Goal: Information Seeking & Learning: Learn about a topic

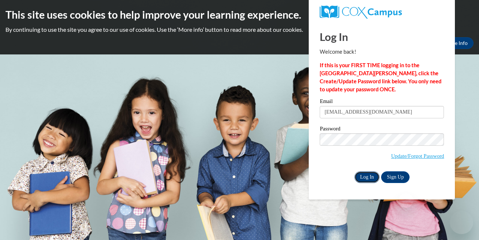
click at [366, 178] on input "Log In" at bounding box center [368, 178] width 26 height 12
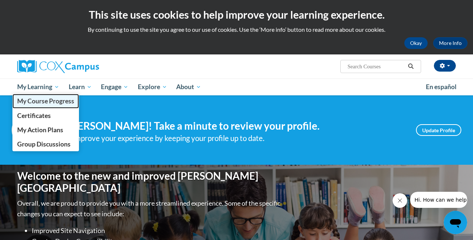
click at [52, 100] on span "My Course Progress" at bounding box center [45, 101] width 57 height 8
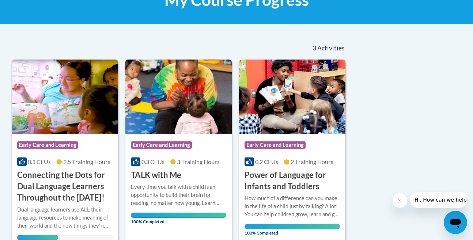
scroll to position [189, 0]
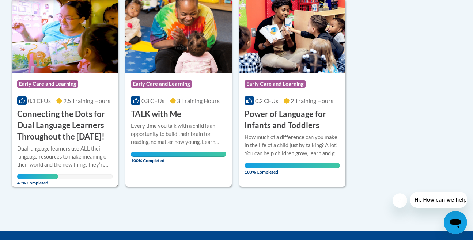
click at [56, 163] on div "Dual language learners use ALL their language resources to make meaning of thei…" at bounding box center [64, 157] width 95 height 24
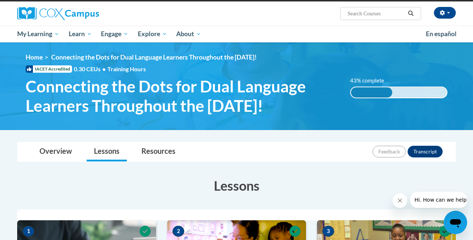
scroll to position [48, 0]
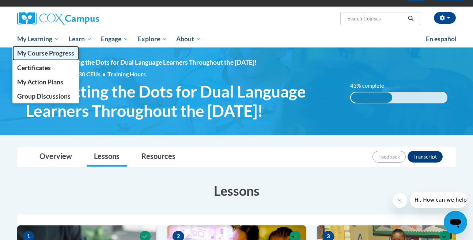
click at [41, 52] on span "My Course Progress" at bounding box center [45, 53] width 57 height 8
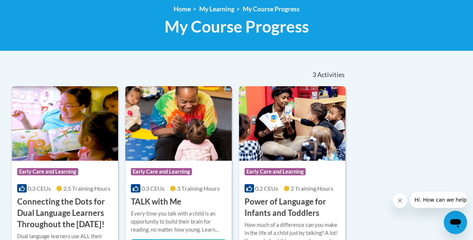
click at [74, 209] on h3 "Connecting the Dots for Dual Language Learners Throughout the [DATE]!" at bounding box center [64, 213] width 95 height 34
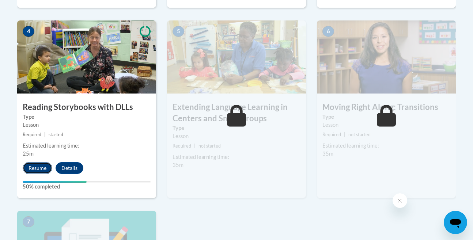
click at [45, 168] on button "Resume" at bounding box center [38, 168] width 30 height 12
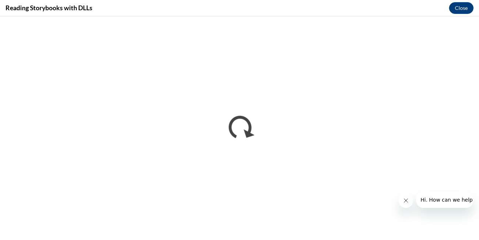
click at [408, 199] on icon "Close message from company" at bounding box center [406, 201] width 6 height 6
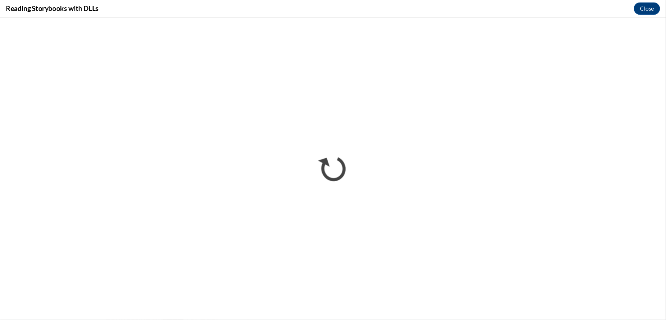
scroll to position [315, 0]
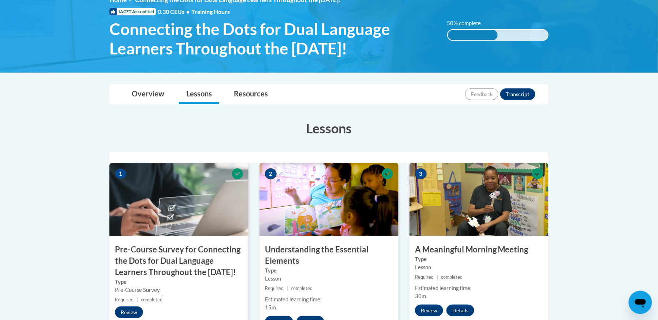
click at [165, 259] on h3 "Pre-Course Survey for Connecting the Dots for Dual Language Learners Throughout…" at bounding box center [178, 261] width 139 height 34
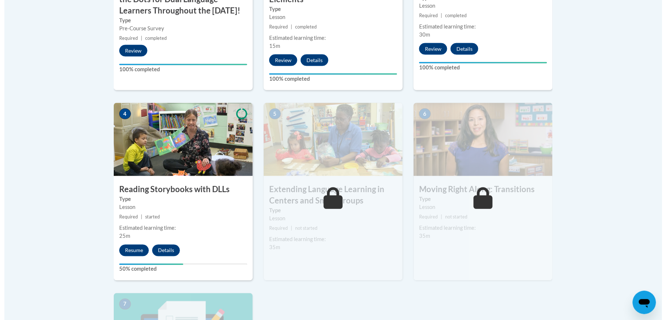
scroll to position [376, 0]
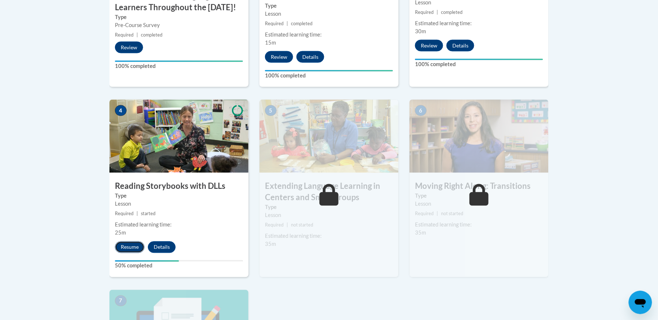
click at [126, 246] on button "Resume" at bounding box center [130, 248] width 30 height 12
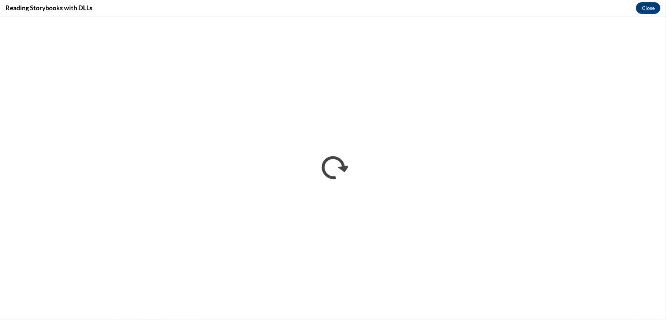
scroll to position [0, 0]
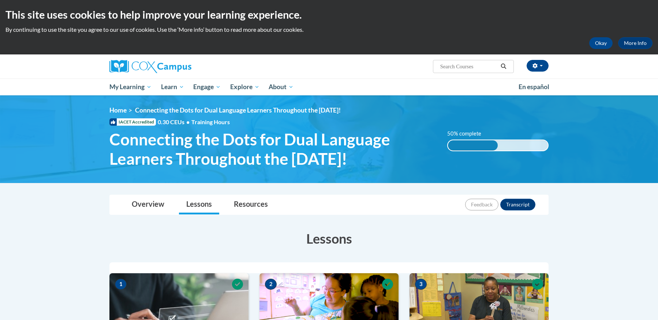
scroll to position [146, 0]
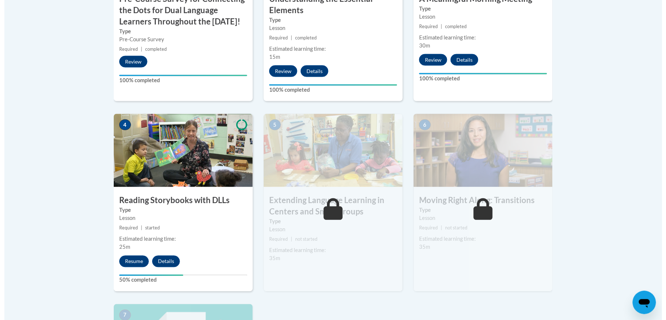
scroll to position [431, 0]
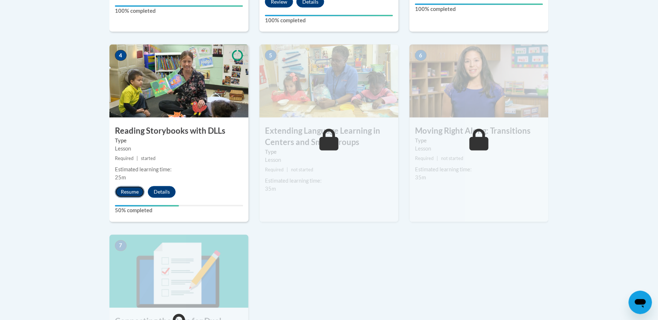
click at [127, 196] on button "Resume" at bounding box center [130, 193] width 30 height 12
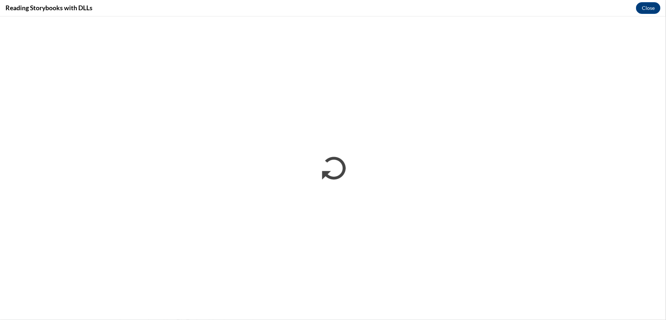
scroll to position [0, 0]
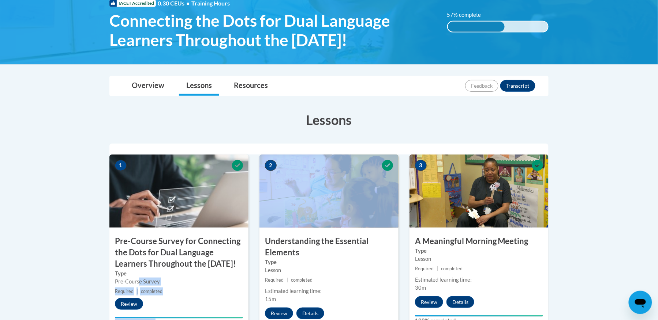
drag, startPoint x: 139, startPoint y: 291, endPoint x: 424, endPoint y: 188, distance: 303.2
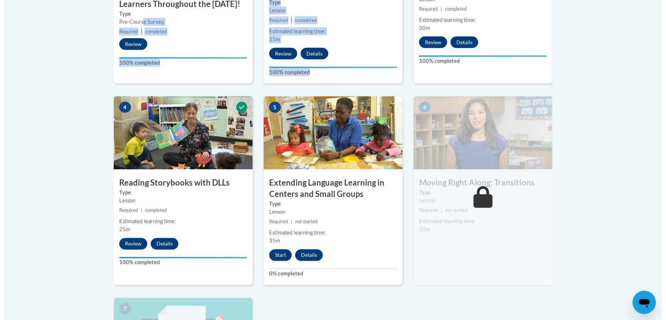
scroll to position [383, 0]
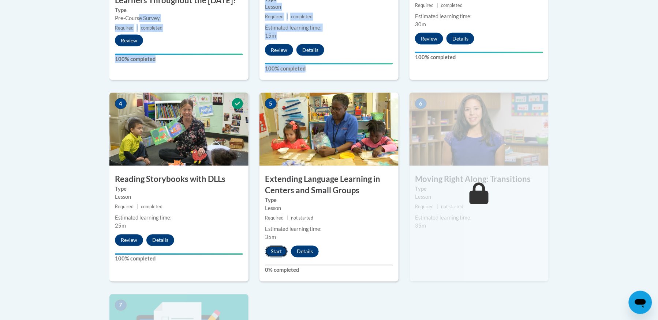
click at [278, 254] on button "Start" at bounding box center [276, 252] width 23 height 12
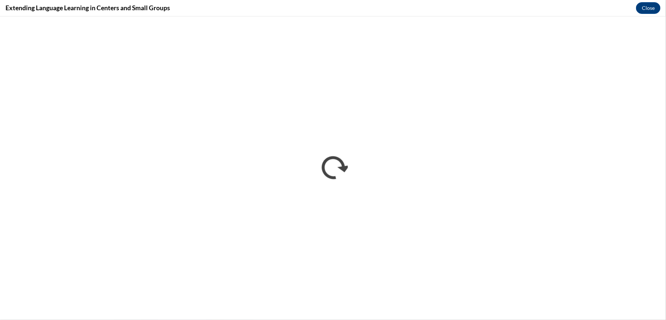
scroll to position [0, 0]
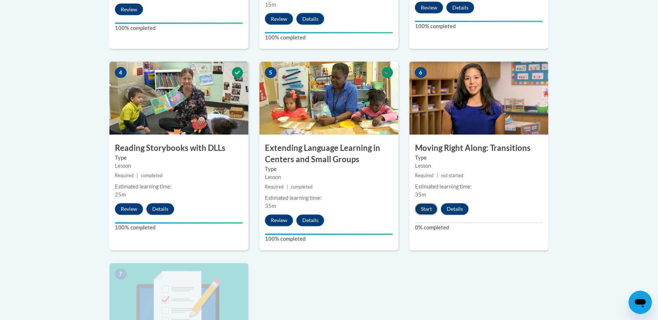
click at [426, 211] on button "Start" at bounding box center [426, 210] width 23 height 12
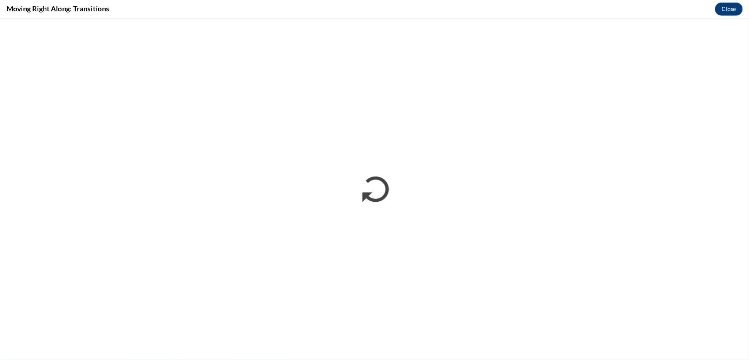
scroll to position [327, 0]
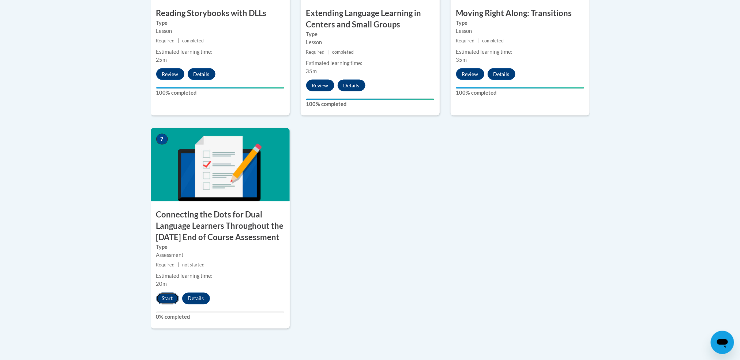
click at [170, 305] on button "Start" at bounding box center [167, 299] width 23 height 12
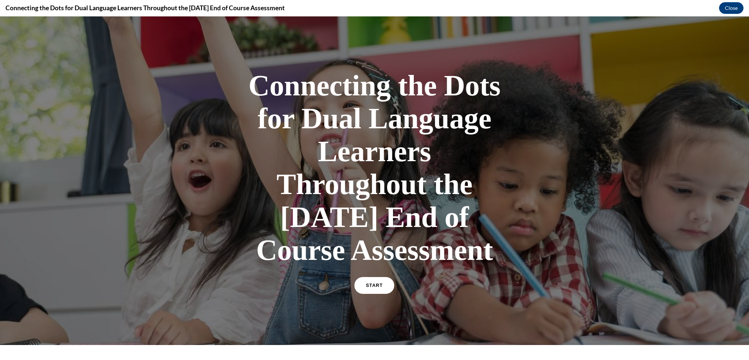
click at [374, 294] on link "START" at bounding box center [375, 285] width 40 height 17
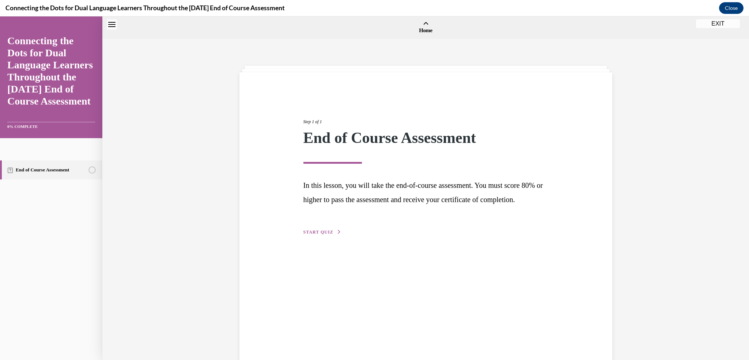
click at [597, 137] on div "Step 1 of 1 End of Course Assessment In this lesson, you will take the end-of-c…" at bounding box center [426, 169] width 384 height 135
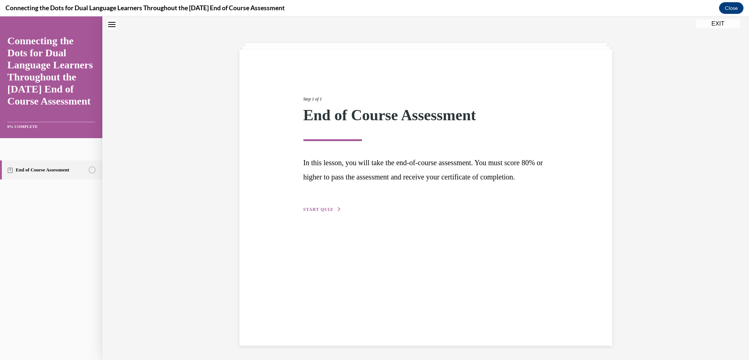
click at [321, 213] on button "START QUIZ" at bounding box center [323, 209] width 38 height 7
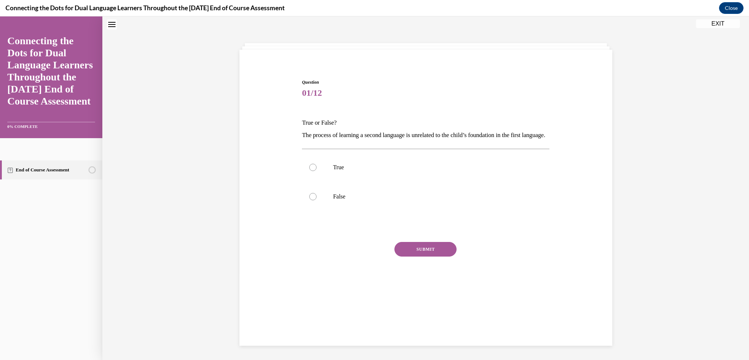
scroll to position [22, 0]
click at [309, 201] on div at bounding box center [312, 196] width 7 height 7
click at [309, 201] on input "False" at bounding box center [312, 196] width 7 height 7
radio input "true"
click at [409, 257] on button "SUBMIT" at bounding box center [426, 249] width 62 height 15
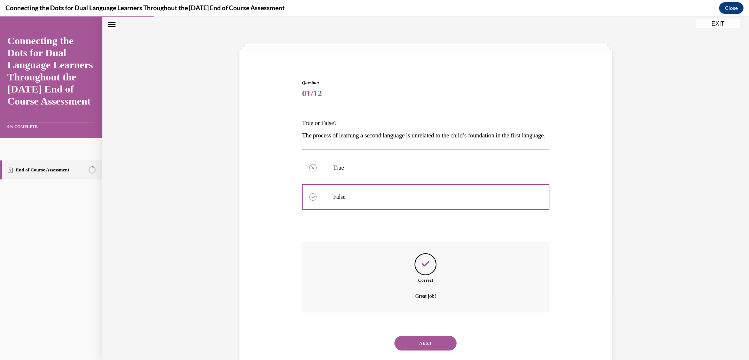
scroll to position [50, 0]
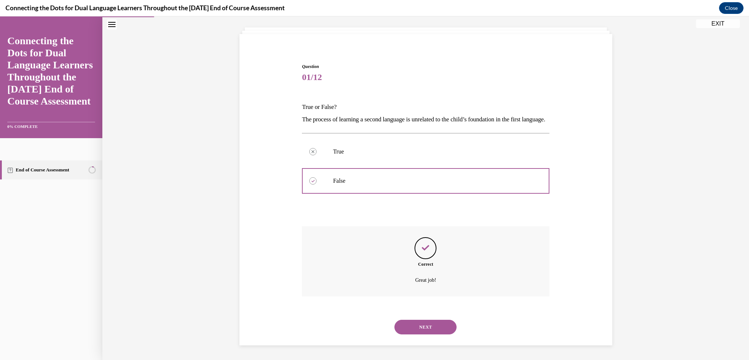
click at [426, 324] on button "NEXT" at bounding box center [426, 327] width 62 height 15
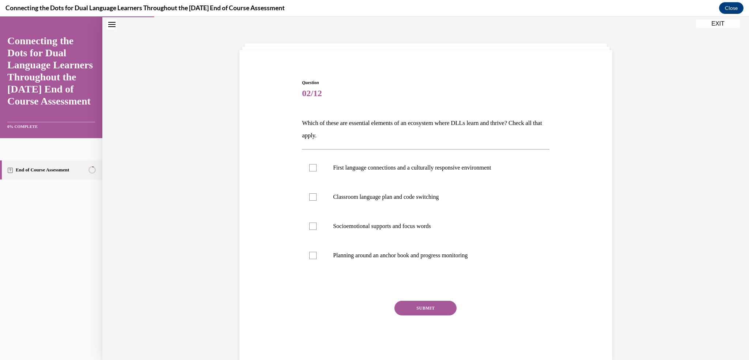
scroll to position [22, 0]
drag, startPoint x: 310, startPoint y: 225, endPoint x: 310, endPoint y: 221, distance: 4.0
click at [309, 225] on div at bounding box center [312, 226] width 7 height 7
click at [309, 225] on input "Socioemotional supports and focus words" at bounding box center [312, 226] width 7 height 7
checkbox input "true"
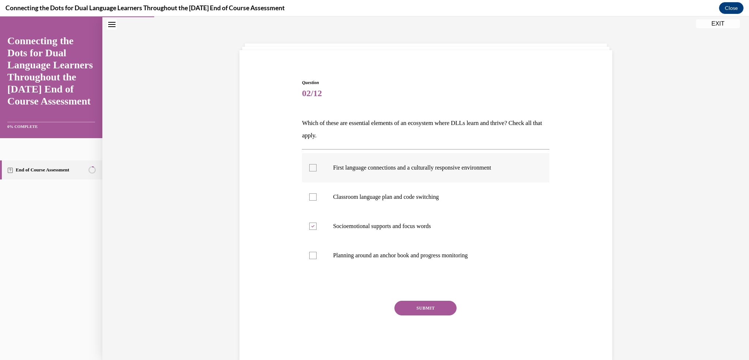
click at [309, 169] on div at bounding box center [312, 167] width 7 height 7
click at [309, 169] on input "First language connections and a culturally responsive environment" at bounding box center [312, 167] width 7 height 7
checkbox input "true"
click at [309, 256] on div at bounding box center [312, 255] width 7 height 7
click at [309, 256] on input "Planning around an anchor book and progress monitoring" at bounding box center [312, 255] width 7 height 7
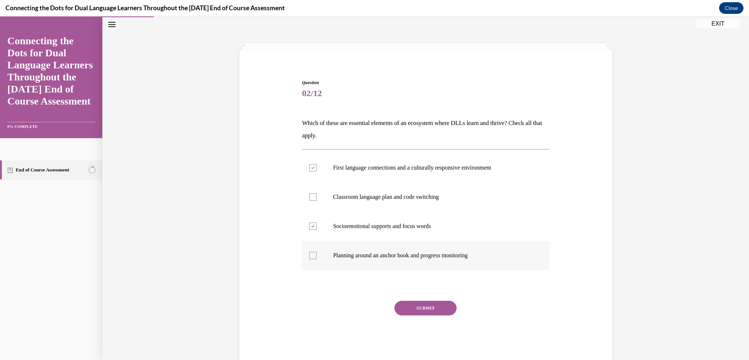
checkbox input "true"
click at [405, 302] on button "SUBMIT" at bounding box center [426, 308] width 62 height 15
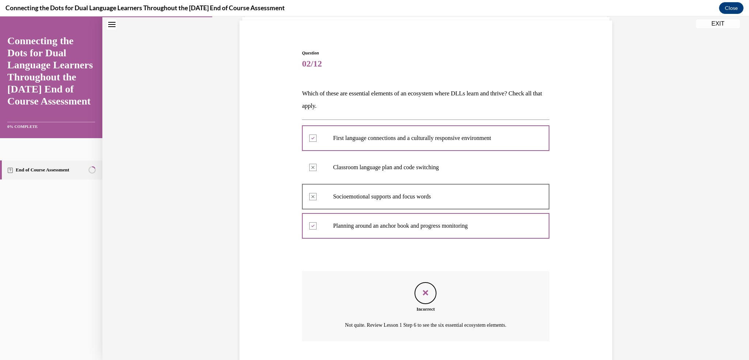
scroll to position [97, 0]
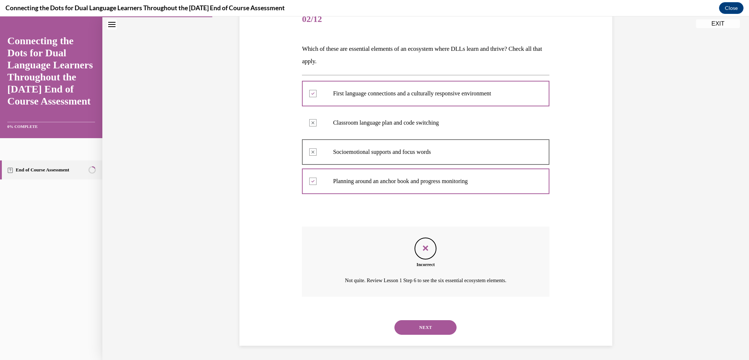
click at [419, 324] on button "NEXT" at bounding box center [426, 327] width 62 height 15
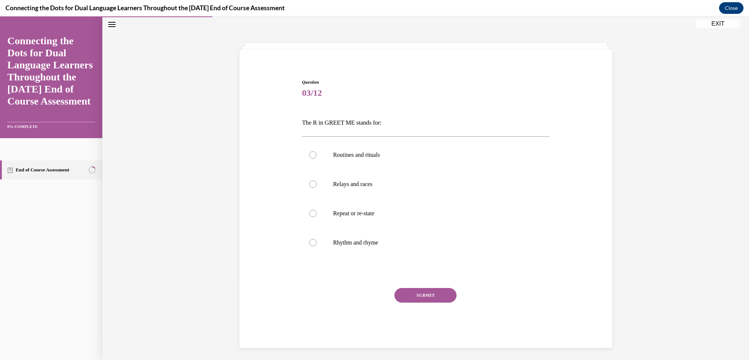
scroll to position [22, 0]
click at [309, 156] on div at bounding box center [312, 155] width 7 height 7
click at [309, 156] on input "Routines and rituals" at bounding box center [312, 155] width 7 height 7
radio input "true"
click at [411, 297] on button "SUBMIT" at bounding box center [426, 296] width 62 height 15
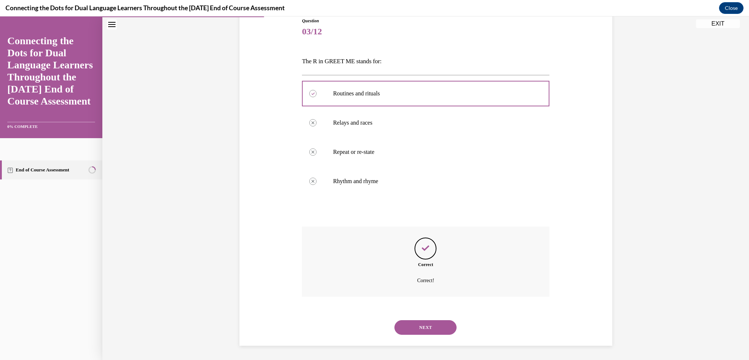
scroll to position [84, 0]
click at [418, 330] on button "NEXT" at bounding box center [426, 327] width 62 height 15
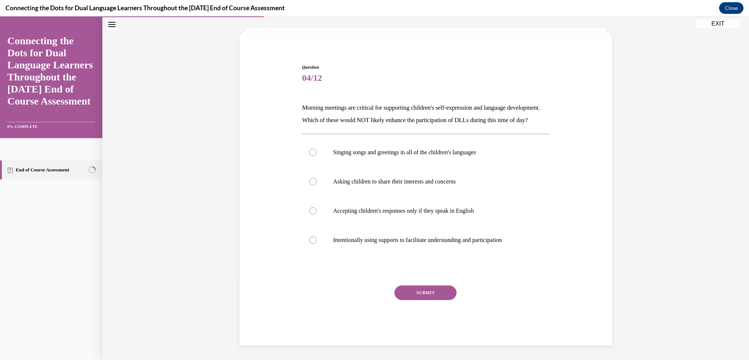
scroll to position [22, 0]
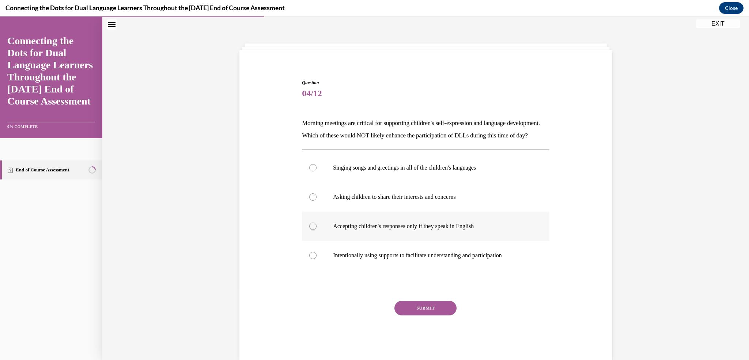
click at [309, 230] on div at bounding box center [312, 226] width 7 height 7
click at [309, 230] on input "Accepting children's responses only if they speak in English" at bounding box center [312, 226] width 7 height 7
radio input "true"
click at [422, 316] on button "SUBMIT" at bounding box center [426, 308] width 62 height 15
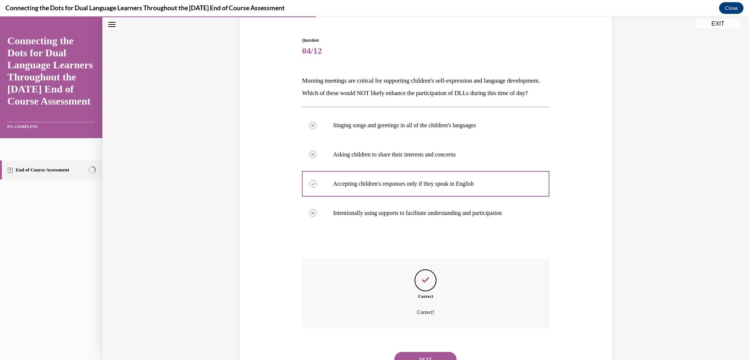
scroll to position [109, 0]
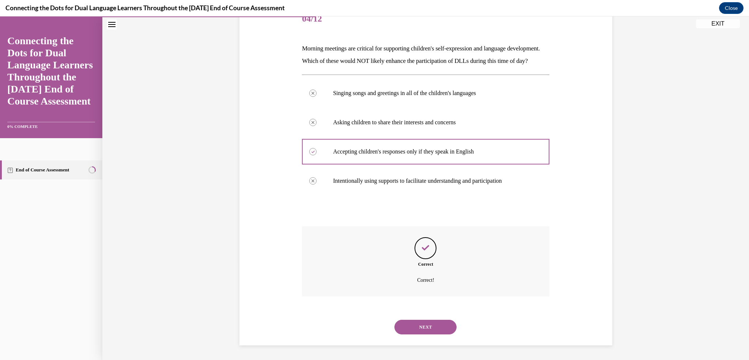
click at [410, 321] on button "NEXT" at bounding box center [426, 327] width 62 height 15
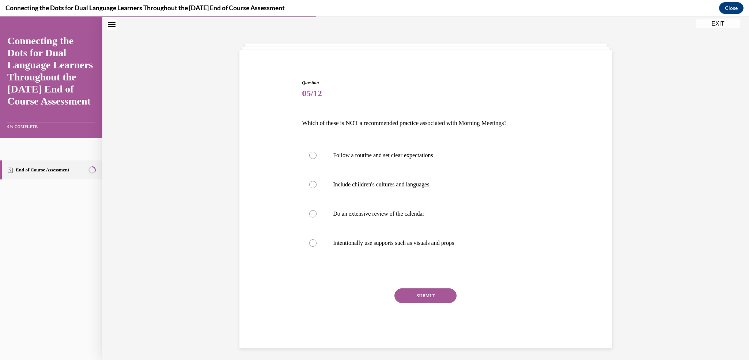
scroll to position [22, 0]
click at [309, 212] on div at bounding box center [312, 213] width 7 height 7
click at [309, 212] on input "Do an extensive review of the calendar" at bounding box center [312, 213] width 7 height 7
radio input "true"
click at [415, 297] on button "SUBMIT" at bounding box center [426, 296] width 62 height 15
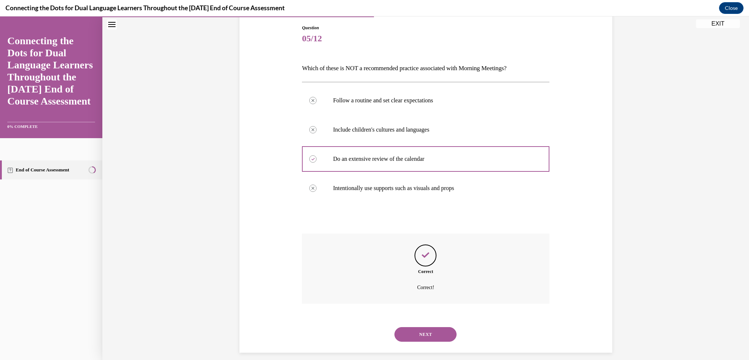
scroll to position [84, 0]
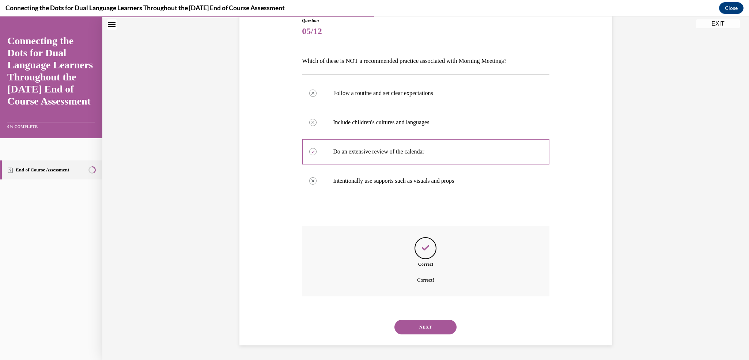
click at [419, 324] on button "NEXT" at bounding box center [426, 327] width 62 height 15
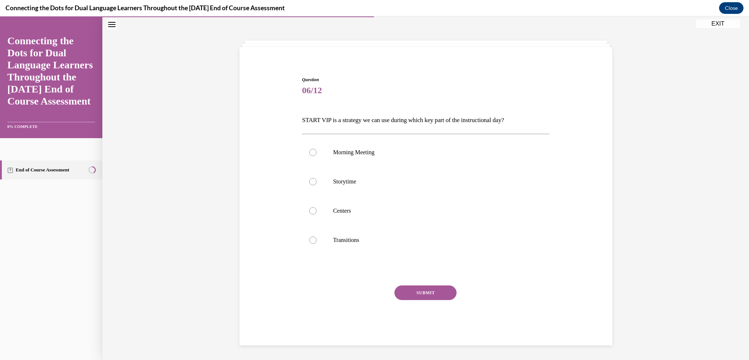
scroll to position [22, 0]
click at [310, 214] on div at bounding box center [312, 213] width 7 height 7
click at [310, 214] on input "Centers" at bounding box center [312, 213] width 7 height 7
radio input "true"
click at [410, 293] on button "SUBMIT" at bounding box center [426, 296] width 62 height 15
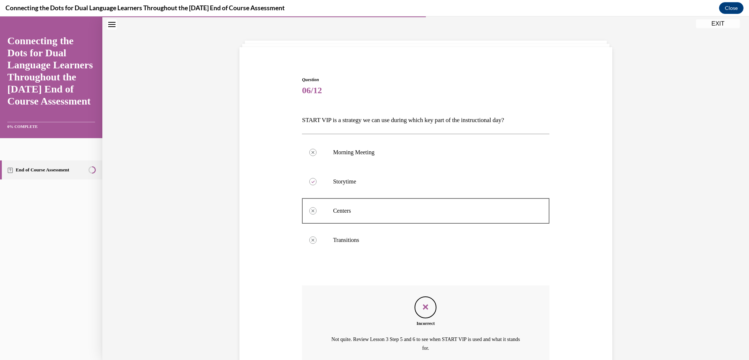
scroll to position [93, 0]
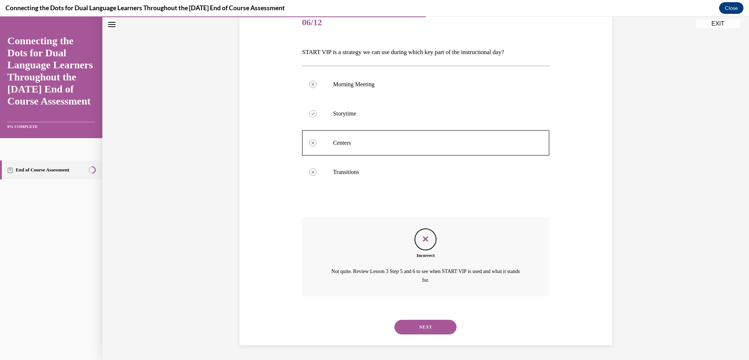
click at [407, 326] on button "NEXT" at bounding box center [426, 327] width 62 height 15
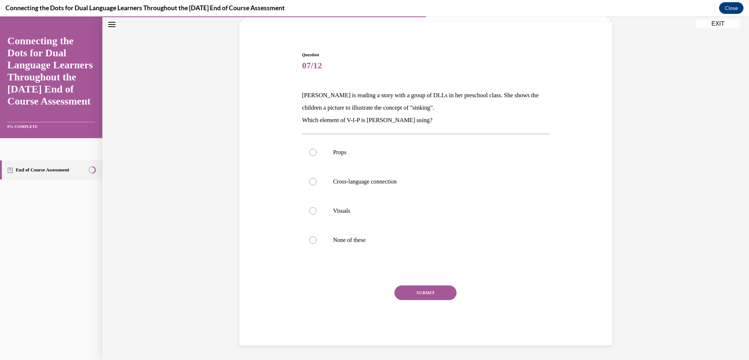
scroll to position [22, 0]
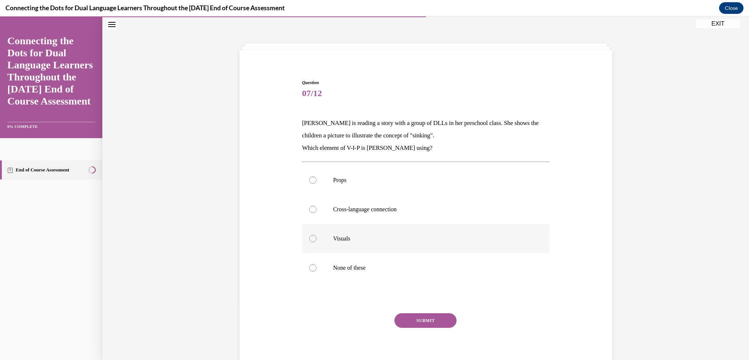
click at [311, 236] on div at bounding box center [312, 238] width 7 height 7
click at [311, 236] on input "Visuals" at bounding box center [312, 238] width 7 height 7
radio input "true"
click at [404, 314] on button "SUBMIT" at bounding box center [426, 320] width 62 height 15
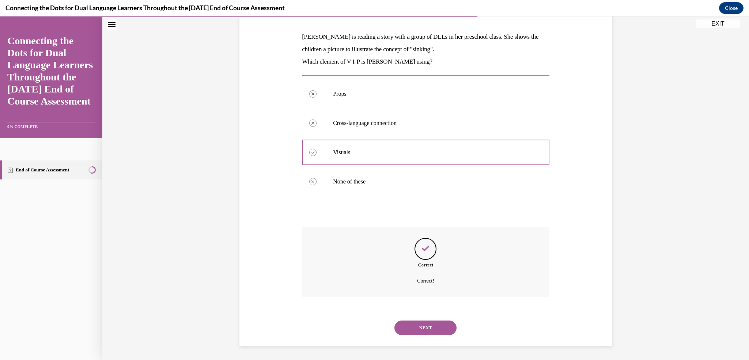
scroll to position [109, 0]
click at [410, 328] on button "NEXT" at bounding box center [426, 327] width 62 height 15
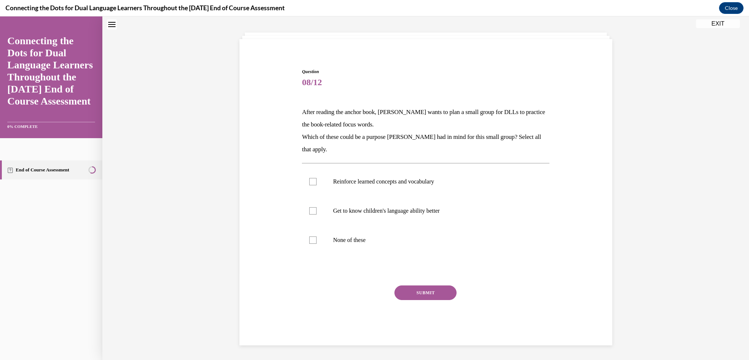
scroll to position [22, 0]
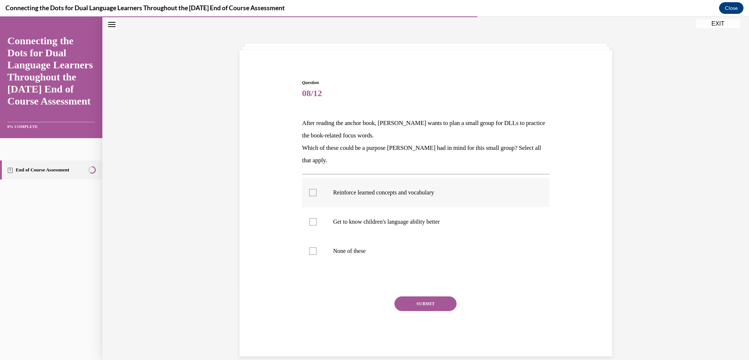
click at [312, 198] on label "Reinforce learned concepts and vocabulary" at bounding box center [426, 192] width 248 height 29
click at [312, 196] on input "Reinforce learned concepts and vocabulary" at bounding box center [312, 192] width 7 height 7
checkbox input "true"
click at [309, 220] on div at bounding box center [312, 221] width 7 height 7
click at [309, 220] on input "Get to know children's language ability better" at bounding box center [312, 221] width 7 height 7
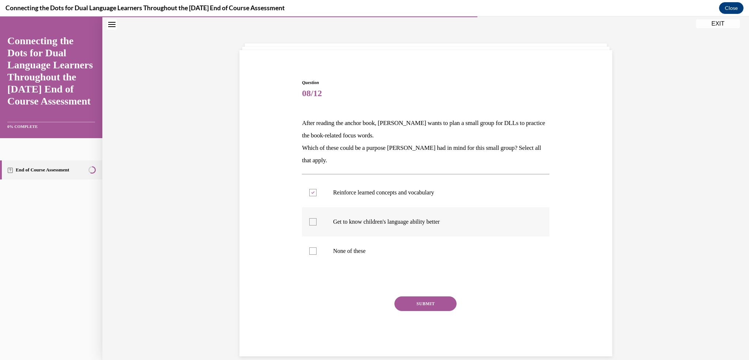
checkbox input "true"
click at [410, 302] on button "SUBMIT" at bounding box center [426, 304] width 62 height 15
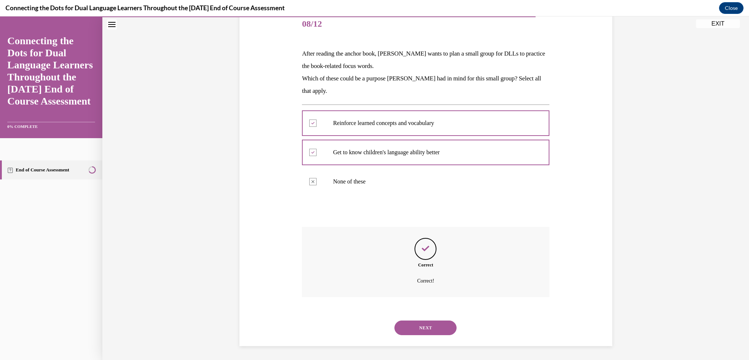
scroll to position [92, 0]
click at [417, 328] on button "NEXT" at bounding box center [426, 327] width 62 height 15
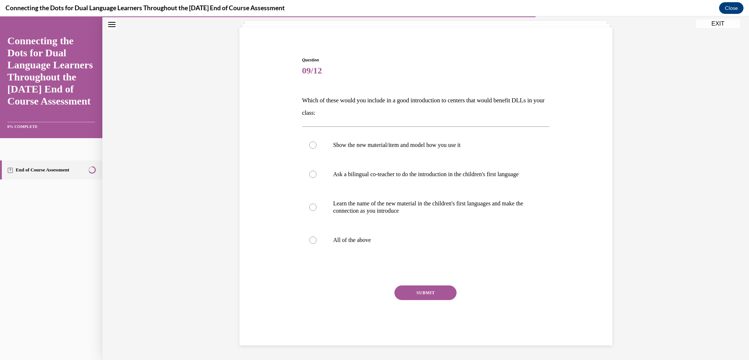
scroll to position [22, 0]
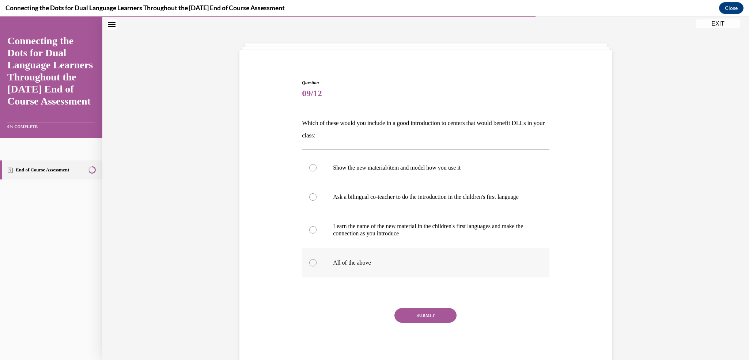
click at [310, 267] on div at bounding box center [312, 262] width 7 height 7
click at [310, 267] on input "All of the above" at bounding box center [312, 262] width 7 height 7
radio input "true"
click at [427, 321] on button "SUBMIT" at bounding box center [426, 315] width 62 height 15
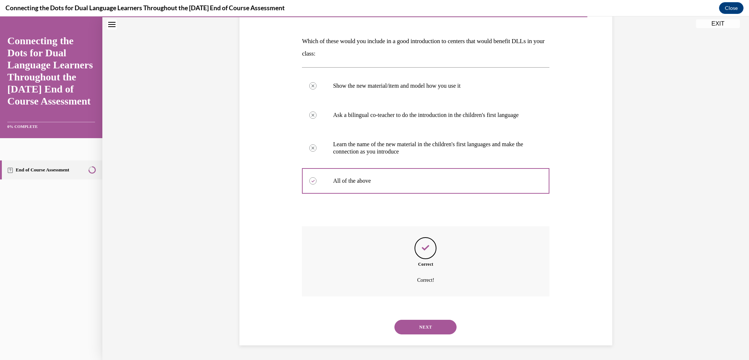
scroll to position [111, 0]
click at [405, 323] on button "NEXT" at bounding box center [426, 327] width 62 height 15
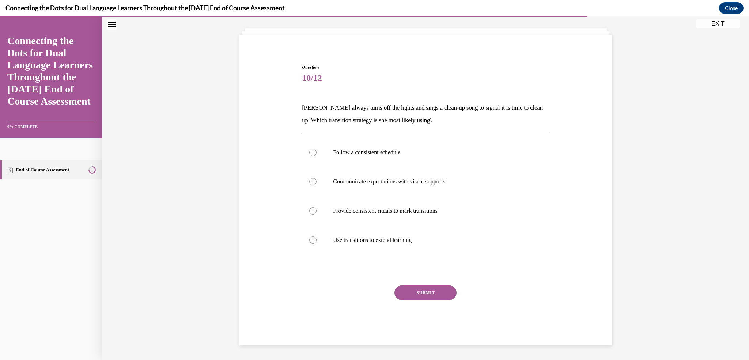
scroll to position [22, 0]
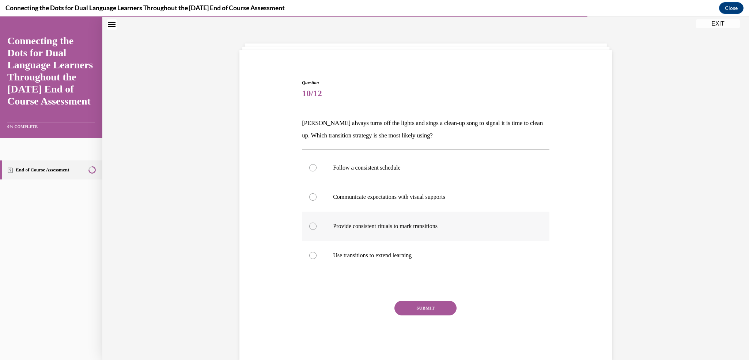
click at [312, 225] on label "Provide consistent rituals to mark transitions" at bounding box center [426, 226] width 248 height 29
click at [312, 225] on input "Provide consistent rituals to mark transitions" at bounding box center [312, 226] width 7 height 7
radio input "true"
click at [406, 305] on button "SUBMIT" at bounding box center [426, 308] width 62 height 15
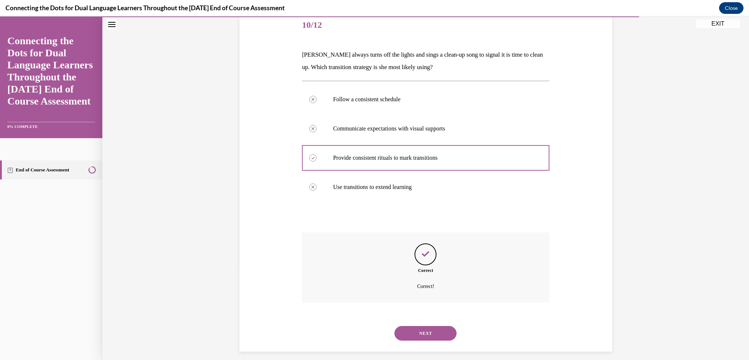
scroll to position [97, 0]
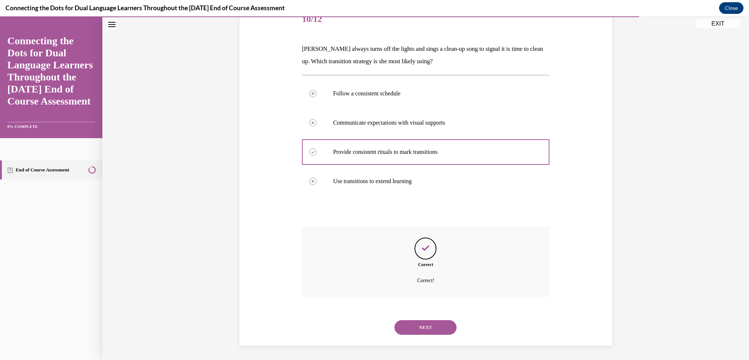
click at [428, 327] on button "NEXT" at bounding box center [426, 327] width 62 height 15
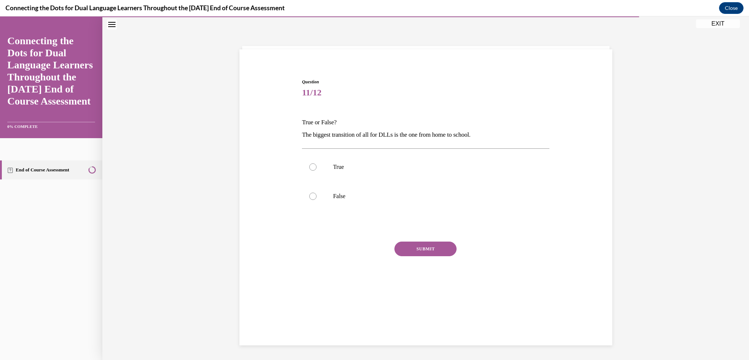
scroll to position [22, 0]
click at [309, 167] on div at bounding box center [312, 167] width 7 height 7
click at [309, 167] on input "True" at bounding box center [312, 167] width 7 height 7
radio input "true"
click at [396, 246] on button "SUBMIT" at bounding box center [426, 249] width 62 height 15
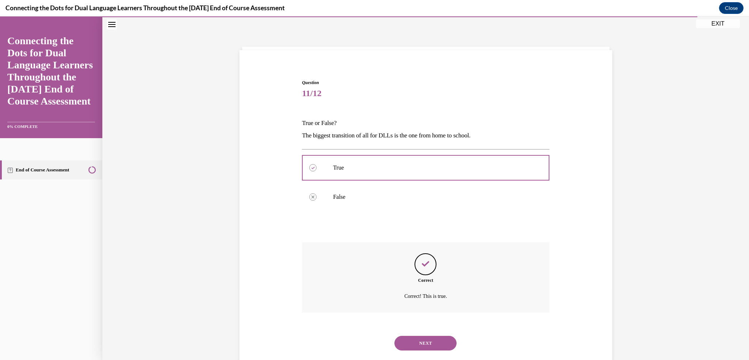
scroll to position [38, 0]
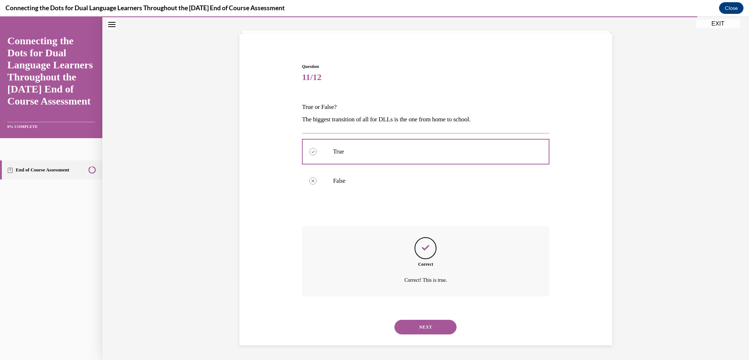
click at [421, 330] on button "NEXT" at bounding box center [426, 327] width 62 height 15
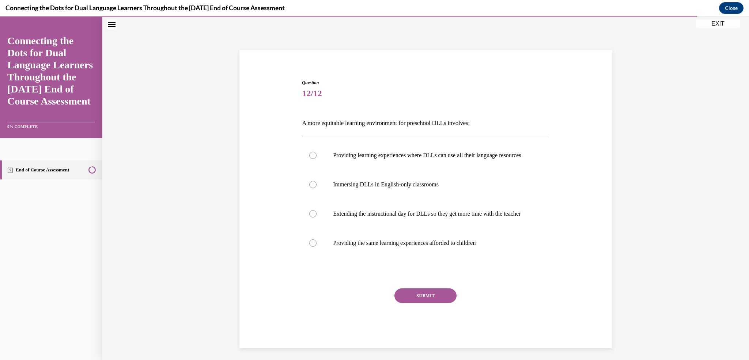
scroll to position [22, 0]
click at [309, 159] on div at bounding box center [312, 155] width 7 height 7
click at [309, 159] on input "Providing learning experiences where DLLs can use all their language resources" at bounding box center [312, 155] width 7 height 7
radio input "true"
click at [405, 303] on button "SUBMIT" at bounding box center [426, 296] width 62 height 15
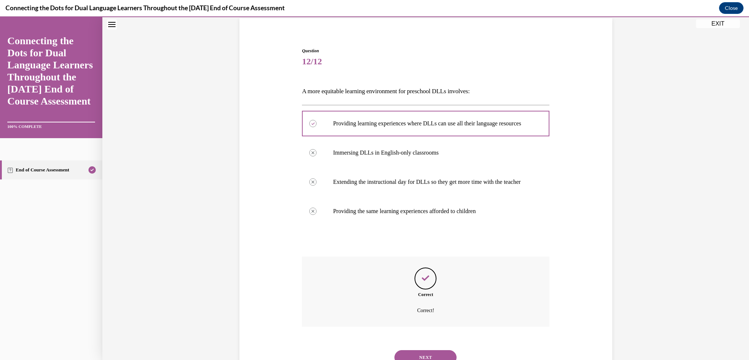
scroll to position [99, 0]
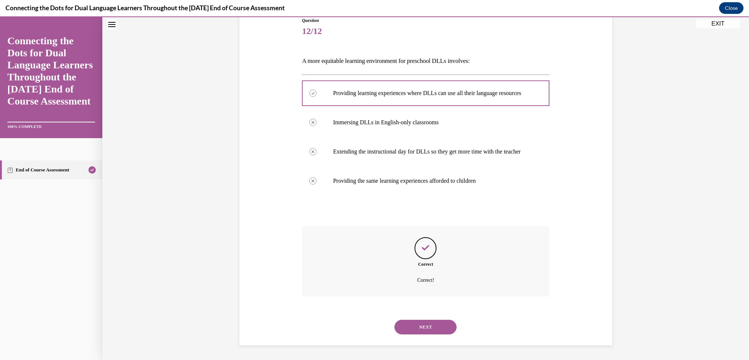
click at [416, 331] on button "NEXT" at bounding box center [426, 327] width 62 height 15
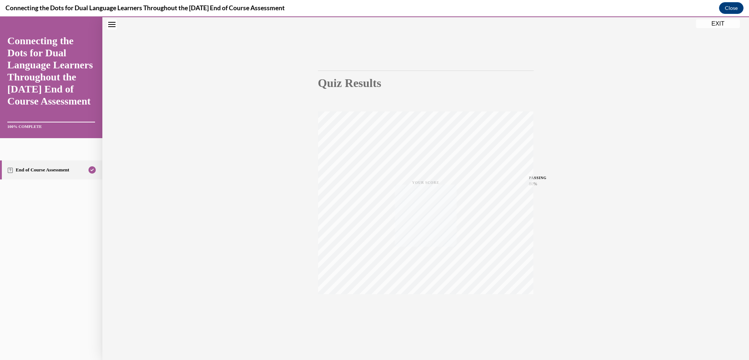
scroll to position [31, 0]
click at [710, 27] on button "EXIT" at bounding box center [718, 23] width 44 height 9
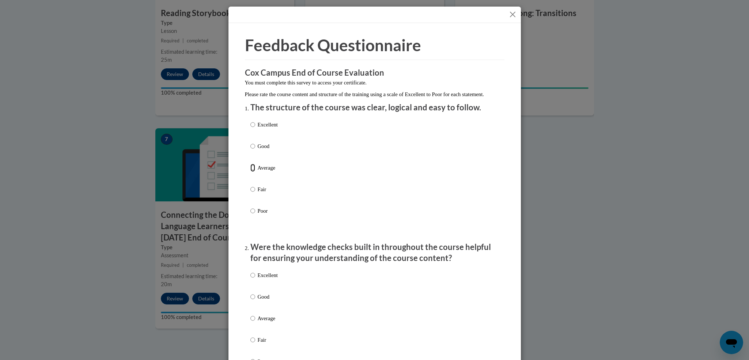
click at [250, 172] on input "Average" at bounding box center [252, 168] width 5 height 8
radio input "true"
click at [250, 301] on input "Good" at bounding box center [252, 297] width 5 height 8
radio input "true"
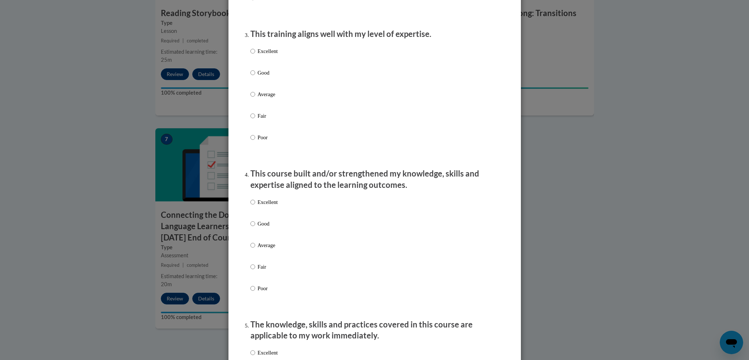
scroll to position [381, 0]
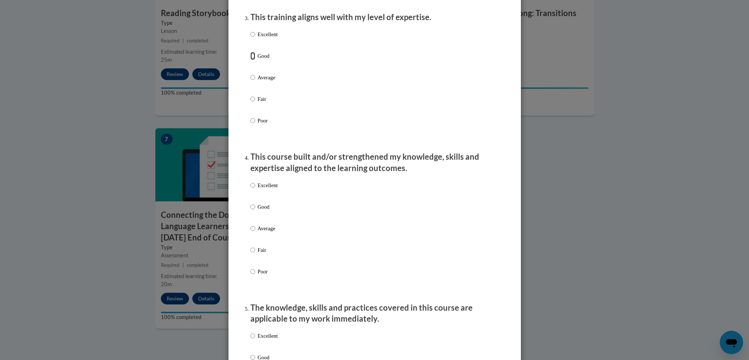
click at [250, 60] on input "Good" at bounding box center [252, 56] width 5 height 8
radio input "true"
click at [250, 211] on input "Good" at bounding box center [252, 207] width 5 height 8
radio input "true"
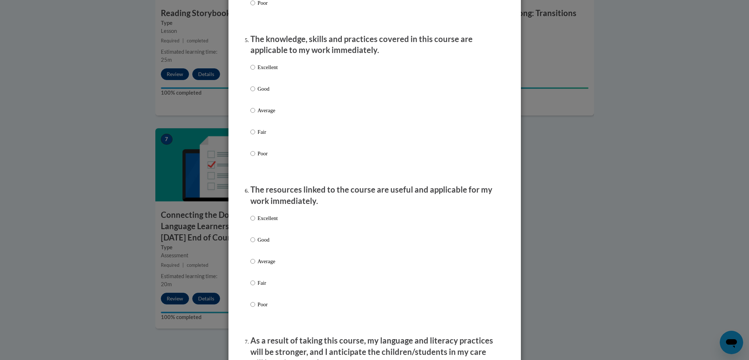
scroll to position [652, 0]
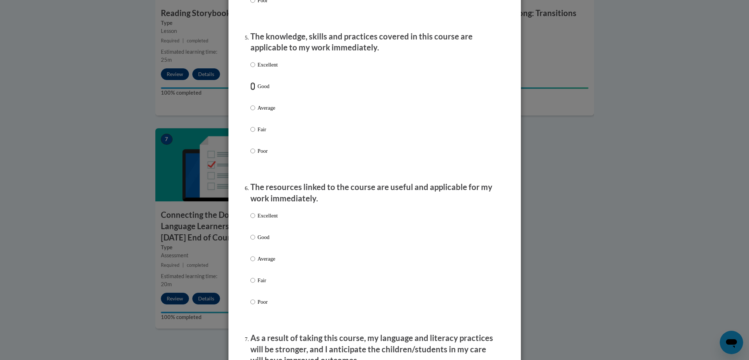
click at [250, 90] on input "Good" at bounding box center [252, 86] width 5 height 8
radio input "true"
click at [250, 241] on input "Good" at bounding box center [252, 237] width 5 height 8
radio input "true"
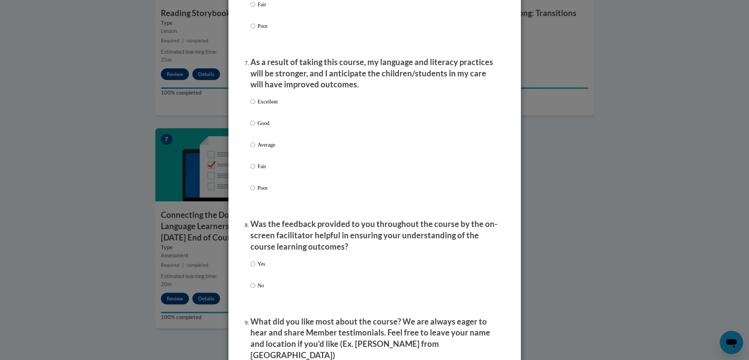
scroll to position [930, 0]
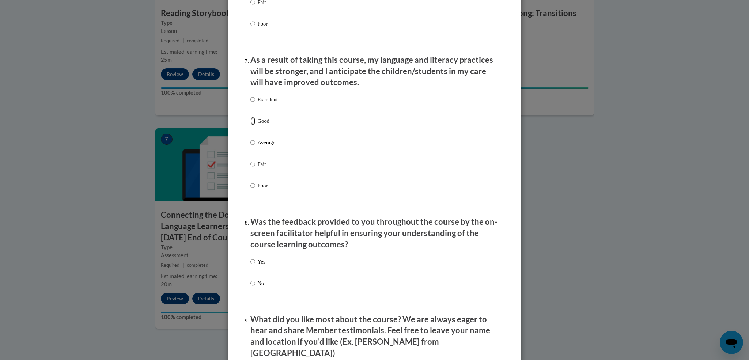
click at [250, 125] on input "Good" at bounding box center [252, 121] width 5 height 8
radio input "true"
click at [250, 265] on input "Yes" at bounding box center [252, 262] width 5 height 8
radio input "true"
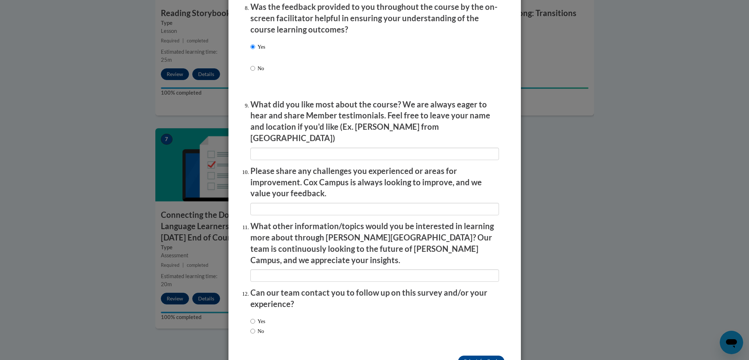
scroll to position [1160, 0]
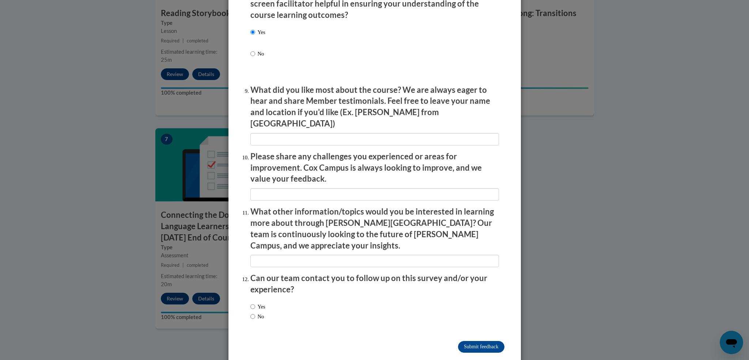
click at [287, 299] on div "Yes No" at bounding box center [374, 312] width 249 height 27
click at [250, 313] on input "No" at bounding box center [252, 317] width 5 height 8
radio input "true"
click at [468, 341] on input "Submit feedback" at bounding box center [481, 347] width 46 height 12
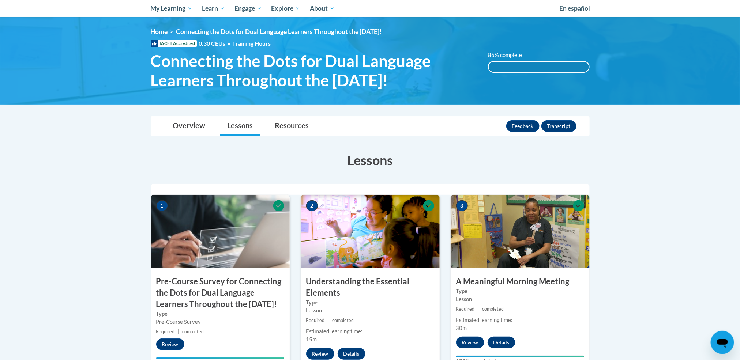
scroll to position [0, 0]
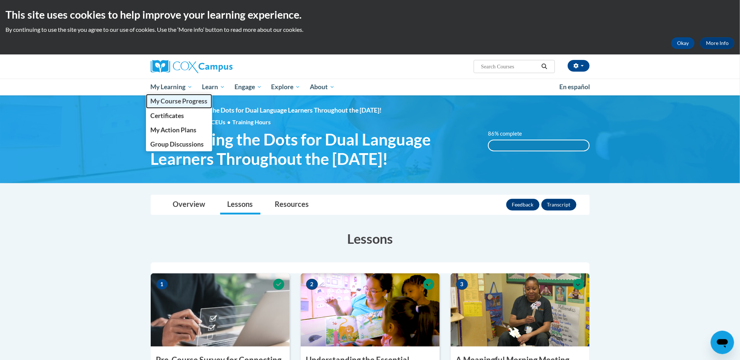
click at [172, 103] on span "My Course Progress" at bounding box center [178, 101] width 57 height 8
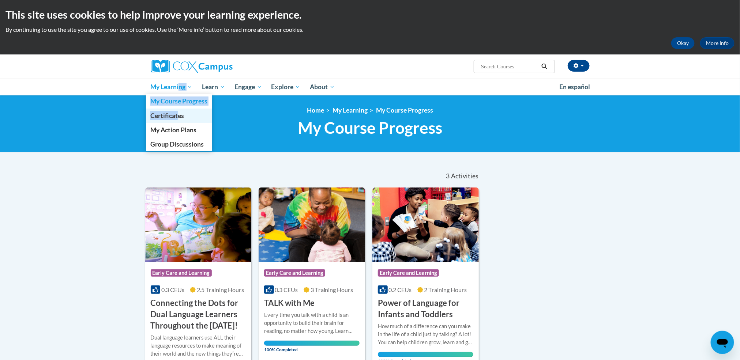
drag, startPoint x: 179, startPoint y: 82, endPoint x: 178, endPoint y: 117, distance: 34.4
click at [178, 95] on li "My Learning My Learning My Course Progress Certificates My Action Plans Group D…" at bounding box center [172, 87] width 52 height 17
click at [177, 112] on span "Certificates" at bounding box center [167, 116] width 34 height 8
